Goal: Task Accomplishment & Management: Use online tool/utility

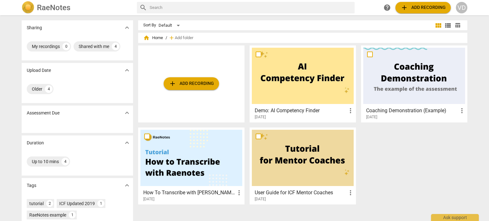
click at [196, 83] on span "add Add recording" at bounding box center [191, 84] width 45 height 8
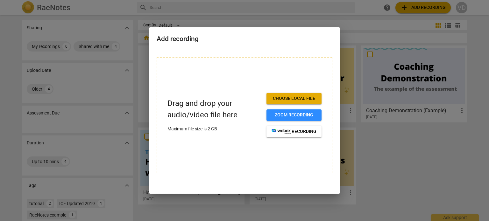
click at [302, 98] on span "Choose local file" at bounding box center [294, 99] width 45 height 6
drag, startPoint x: 307, startPoint y: 5, endPoint x: 312, endPoint y: 1, distance: 7.5
click at [307, 5] on div at bounding box center [244, 110] width 489 height 221
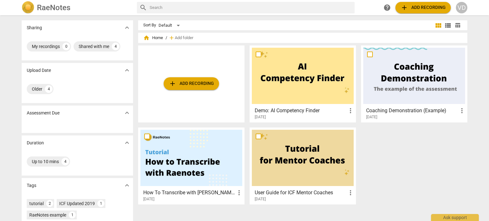
click at [194, 82] on span "add Add recording" at bounding box center [191, 84] width 45 height 8
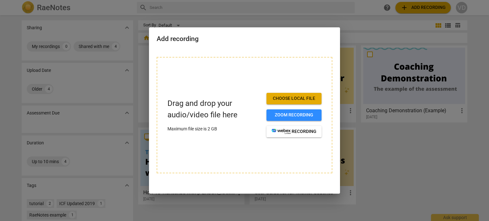
click at [288, 97] on span "Choose local file" at bounding box center [294, 99] width 45 height 6
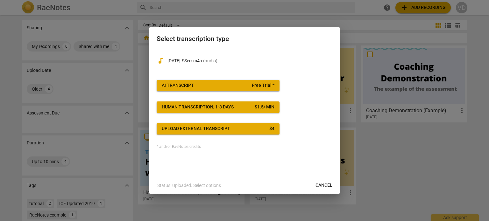
click at [179, 85] on div "AI Transcript" at bounding box center [178, 85] width 32 height 6
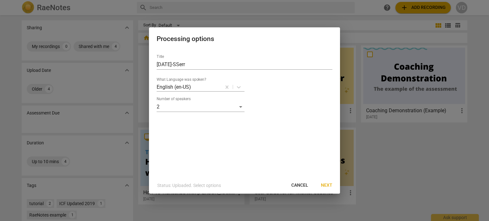
click at [329, 185] on span "Next" at bounding box center [326, 185] width 11 height 6
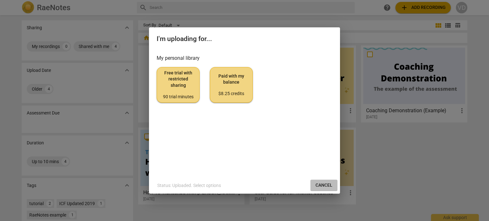
click at [332, 185] on span "Cancel" at bounding box center [324, 185] width 17 height 6
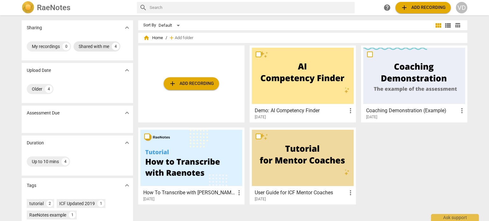
drag, startPoint x: 94, startPoint y: 45, endPoint x: 105, endPoint y: 49, distance: 11.9
click at [94, 45] on div "Shared with me" at bounding box center [94, 46] width 31 height 6
click at [187, 166] on div at bounding box center [191, 158] width 102 height 56
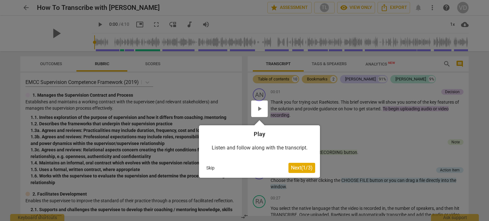
click at [261, 111] on div at bounding box center [259, 109] width 17 height 17
click at [301, 170] on span "Next ( 1 / 3 )" at bounding box center [302, 168] width 22 height 6
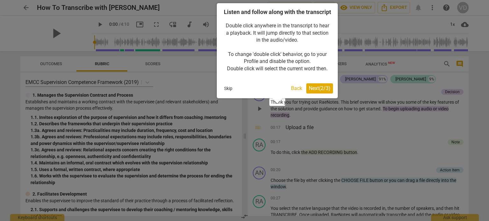
click at [297, 145] on div at bounding box center [244, 110] width 489 height 221
click at [317, 91] on span "Next ( 2 / 3 )" at bounding box center [320, 88] width 22 height 6
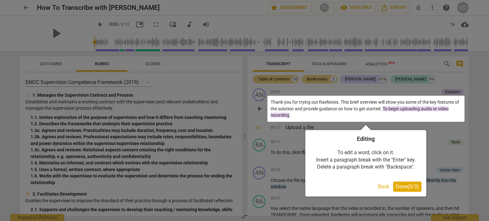
click at [405, 188] on span "Done ( 3 / 3 )" at bounding box center [407, 187] width 23 height 6
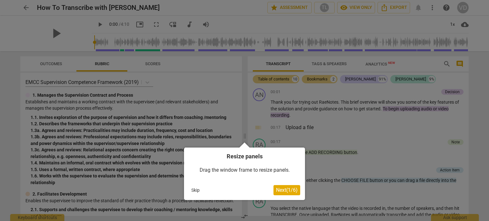
click at [290, 189] on span "Next ( 1 / 6 )" at bounding box center [287, 190] width 22 height 6
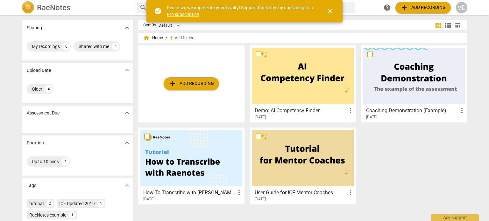
click at [330, 11] on span "close" at bounding box center [330, 11] width 8 height 8
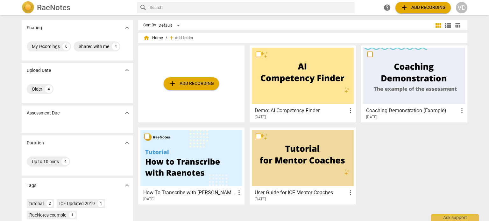
click at [36, 7] on div "RaeNotes" at bounding box center [77, 7] width 110 height 13
click at [197, 85] on span "add Add recording" at bounding box center [191, 84] width 45 height 8
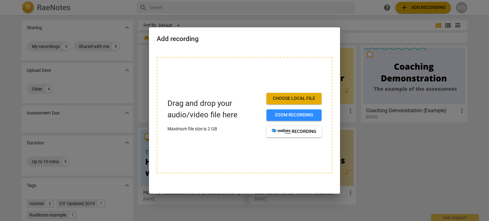
click at [290, 98] on span "Choose local file" at bounding box center [294, 99] width 45 height 6
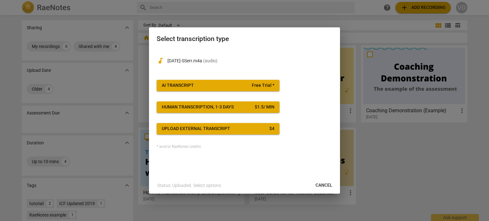
click at [236, 85] on span "AI Transcript Free Trial *" at bounding box center [218, 85] width 113 height 6
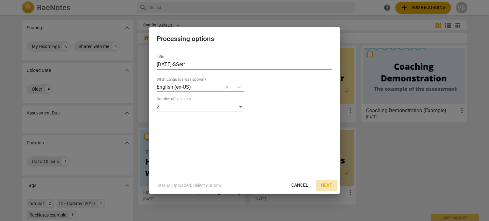
click at [330, 185] on span "Next" at bounding box center [326, 185] width 11 height 6
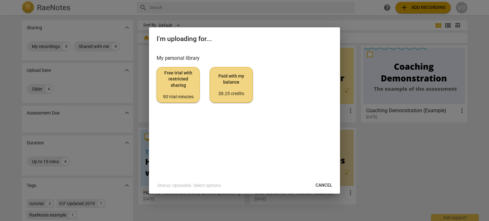
click at [185, 83] on span "Free trial with restricted sharing 90 trial minutes" at bounding box center [178, 85] width 32 height 30
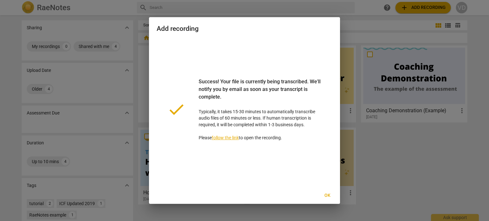
click at [326, 194] on span "Ok" at bounding box center [327, 196] width 10 height 6
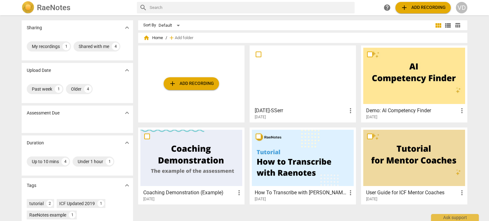
click at [348, 110] on span "more_vert" at bounding box center [351, 111] width 8 height 8
click at [314, 105] on div at bounding box center [244, 110] width 489 height 221
click at [283, 86] on div at bounding box center [303, 76] width 102 height 56
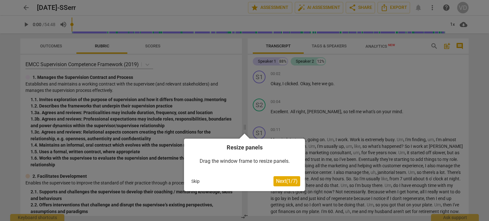
click at [288, 182] on span "Next ( 1 / 7 )" at bounding box center [287, 181] width 22 height 6
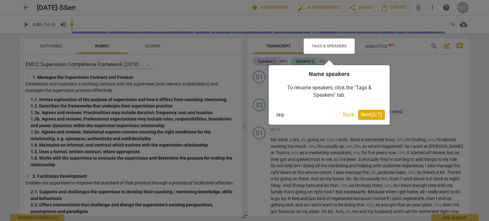
click at [375, 116] on span "Next ( 2 / 7 )" at bounding box center [372, 115] width 22 height 6
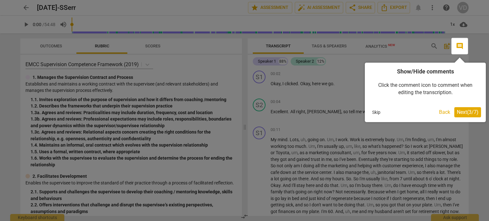
click at [468, 112] on span "Next ( 3 / 7 )" at bounding box center [468, 112] width 22 height 6
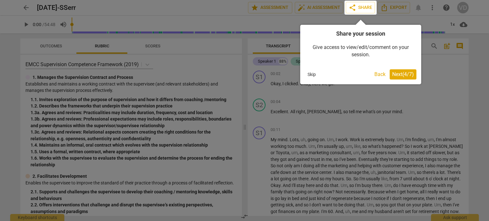
click at [402, 74] on span "Next ( 4 / 7 )" at bounding box center [403, 74] width 22 height 6
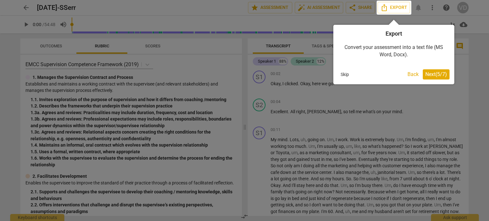
click at [438, 75] on span "Next ( 5 / 7 )" at bounding box center [436, 74] width 22 height 6
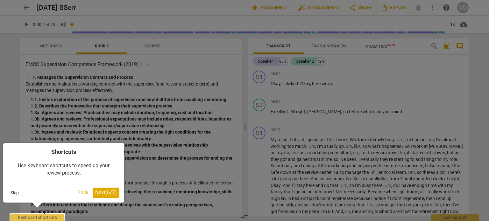
click at [103, 192] on span "Next ( 6 / 7 )" at bounding box center [106, 193] width 22 height 6
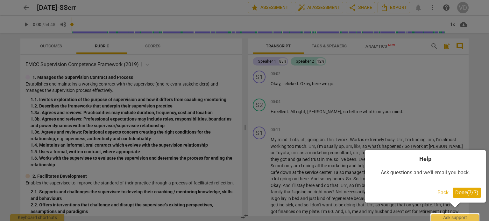
click at [458, 191] on span "Done ( 7 / 7 )" at bounding box center [466, 193] width 23 height 6
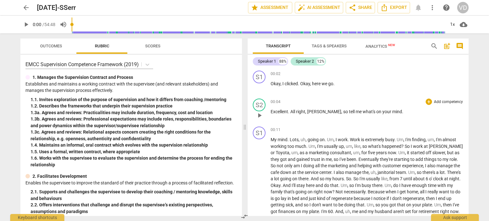
click at [310, 114] on span "Sandy" at bounding box center [324, 111] width 34 height 5
click at [269, 61] on div "Speaker 1" at bounding box center [267, 61] width 18 height 6
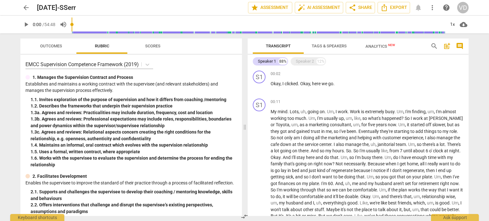
drag, startPoint x: 269, startPoint y: 61, endPoint x: 366, endPoint y: 61, distance: 96.8
click at [398, 75] on div "00:02 + Add competency keyboard_arrow_right" at bounding box center [367, 74] width 193 height 6
click at [330, 43] on span "Tags & Speakers" at bounding box center [329, 46] width 50 height 9
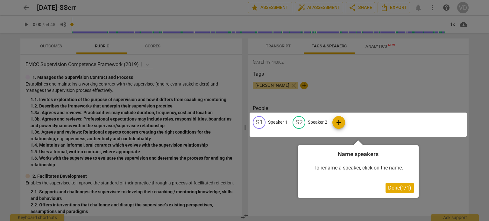
click at [398, 188] on span "Done ( 1 / 1 )" at bounding box center [399, 188] width 23 height 6
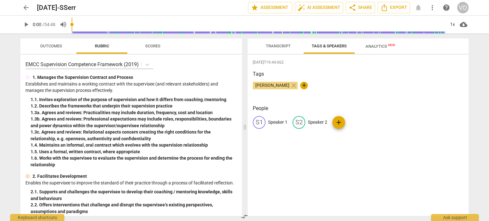
click at [276, 46] on span "Transcript" at bounding box center [278, 46] width 25 height 5
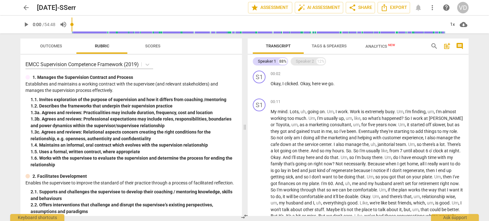
click at [302, 61] on div "Speaker 2" at bounding box center [305, 61] width 18 height 6
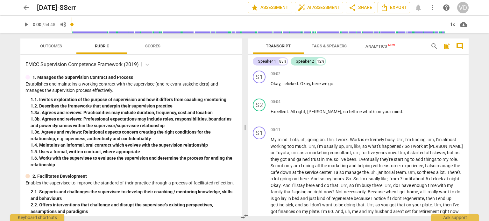
click at [328, 44] on span "Tags & Speakers" at bounding box center [329, 46] width 35 height 5
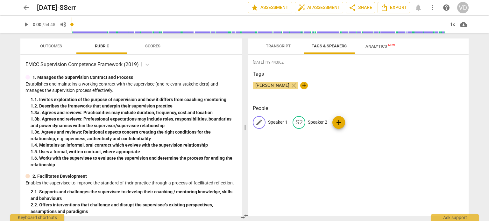
click at [275, 123] on p "Speaker 1" at bounding box center [277, 122] width 19 height 7
type input "Sandi"
click at [361, 123] on p "Speaker 2" at bounding box center [358, 122] width 19 height 7
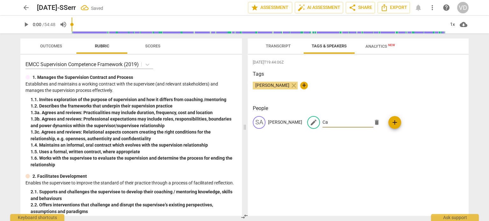
type input "C"
type input "Val (Coach)"
click at [282, 46] on span "Transcript" at bounding box center [278, 46] width 25 height 5
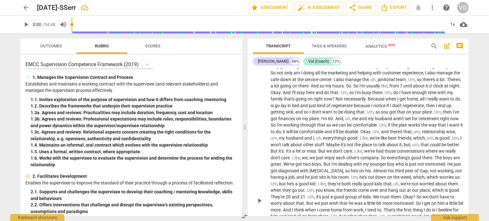
scroll to position [64, 0]
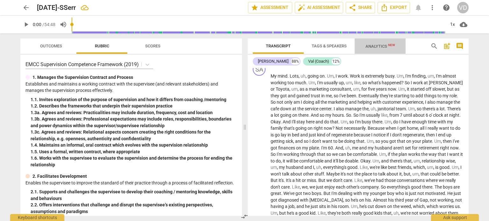
click at [376, 45] on span "Analytics New" at bounding box center [381, 46] width 30 height 5
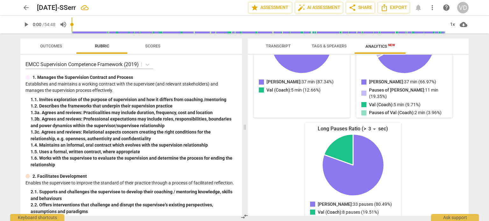
scroll to position [0, 0]
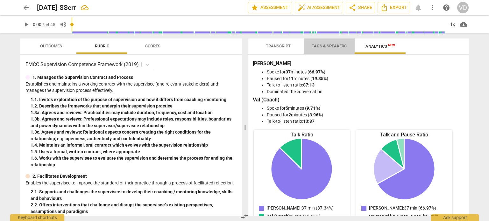
click at [326, 46] on span "Tags & Speakers" at bounding box center [329, 46] width 35 height 5
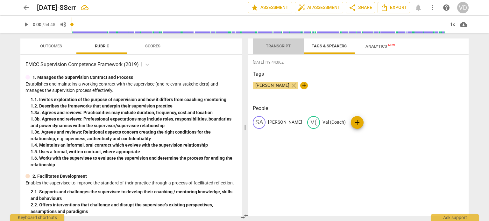
click at [274, 46] on span "Transcript" at bounding box center [278, 46] width 25 height 5
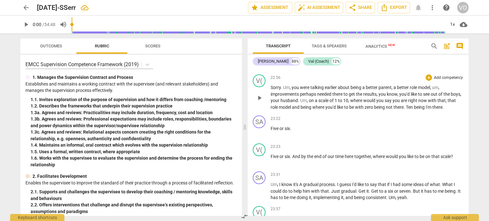
scroll to position [2197, 0]
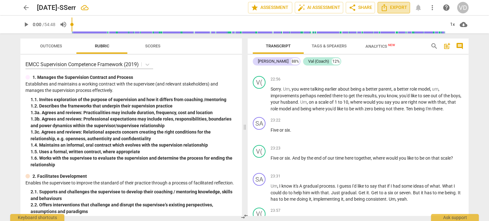
click at [403, 8] on span "Export" at bounding box center [393, 8] width 27 height 8
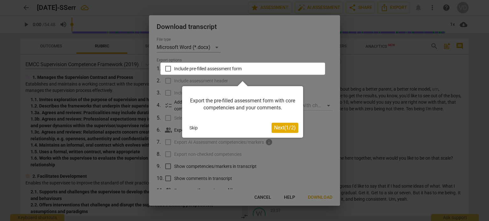
click at [284, 126] on span "Next ( 1 / 2 )" at bounding box center [285, 128] width 22 height 6
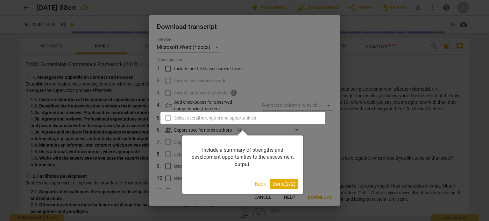
click at [288, 184] on span "Done ( 2 / 2 )" at bounding box center [284, 184] width 23 height 6
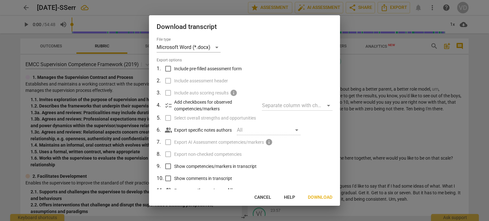
click at [168, 68] on input "Include pre-filled assessment form" at bounding box center [168, 69] width 12 height 12
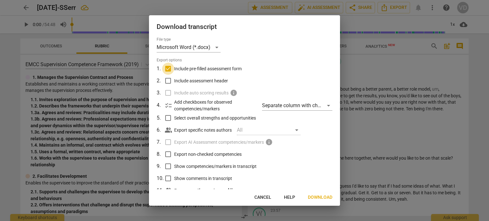
click at [168, 68] on input "Include pre-filled assessment form" at bounding box center [168, 69] width 12 height 12
checkbox input "false"
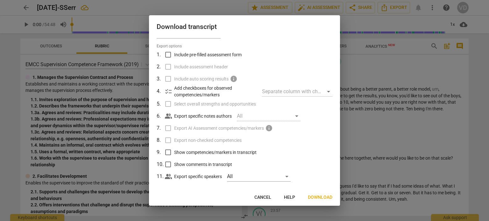
scroll to position [20, 0]
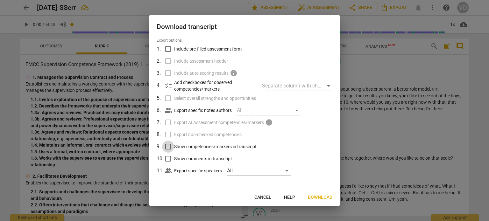
click at [167, 145] on input "Show competencies/markers in transcript" at bounding box center [168, 147] width 12 height 12
checkbox input "true"
click at [320, 196] on span "Download" at bounding box center [320, 198] width 25 height 6
